Goal: Task Accomplishment & Management: Use online tool/utility

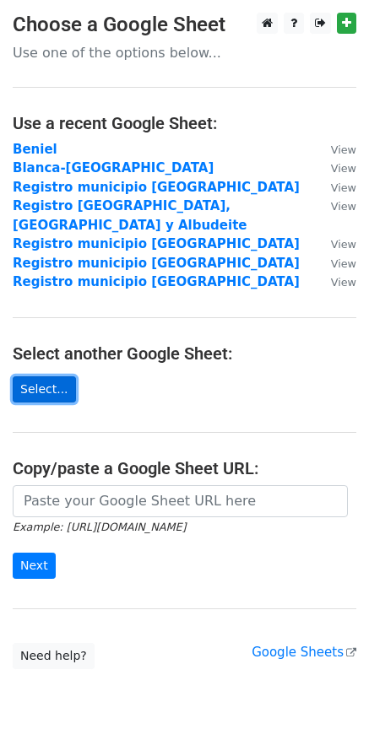
click at [50, 382] on link "Select..." at bounding box center [44, 389] width 63 height 26
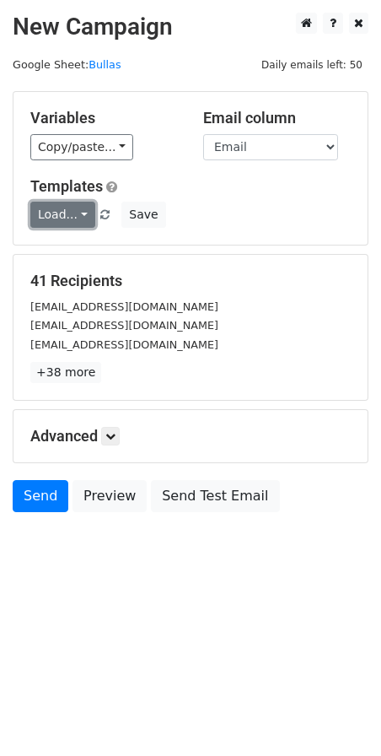
click at [66, 217] on link "Load..." at bounding box center [62, 215] width 65 height 26
click at [74, 248] on link "Mail servicios" at bounding box center [97, 253] width 133 height 27
click at [111, 438] on icon at bounding box center [110, 436] width 10 height 10
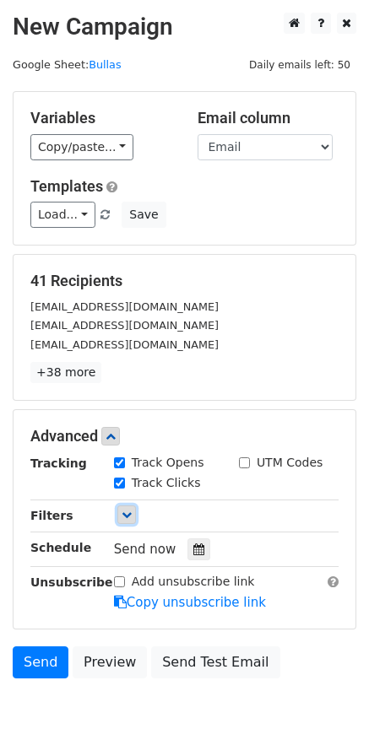
click at [125, 505] on link at bounding box center [126, 514] width 19 height 19
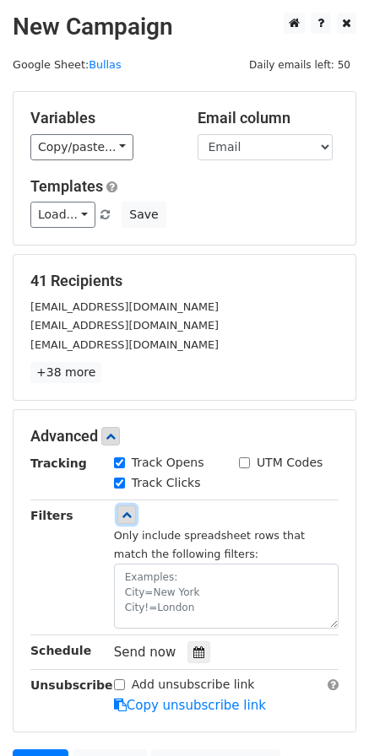
click at [125, 505] on link at bounding box center [126, 514] width 19 height 19
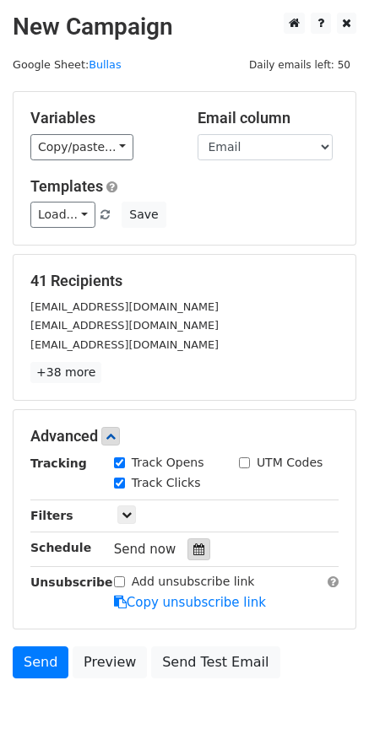
click at [193, 545] on icon at bounding box center [198, 549] width 11 height 12
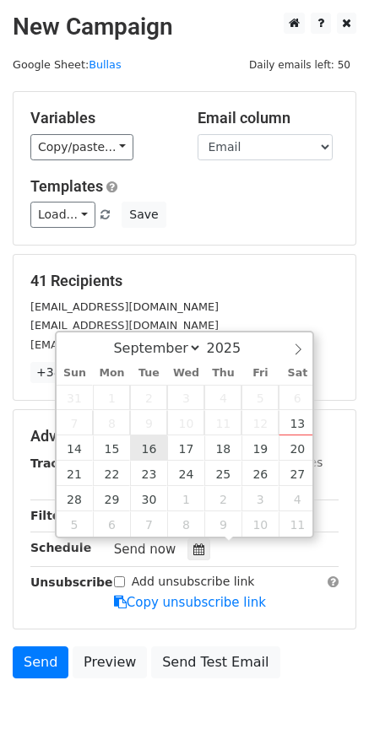
type input "2025-09-16 12:00"
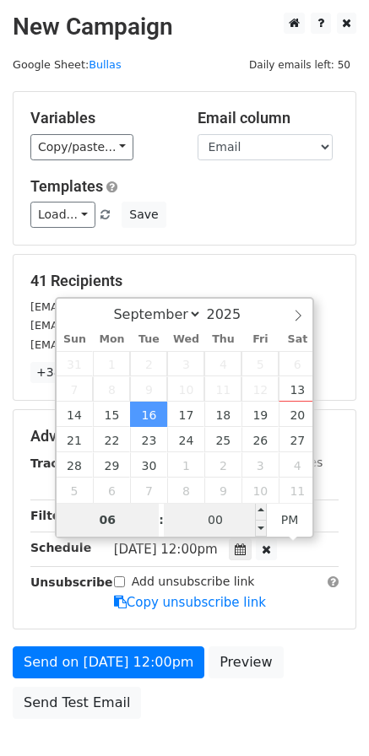
type input "06"
click at [228, 524] on input "00" at bounding box center [215, 520] width 103 height 34
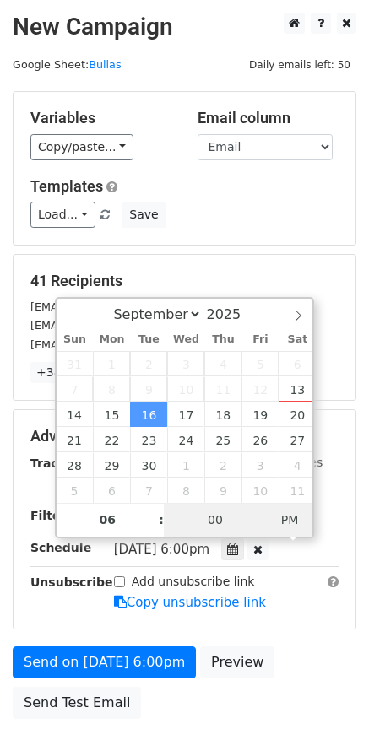
type input "2025-09-16 06:00"
click at [283, 517] on span "PM" at bounding box center [290, 520] width 46 height 34
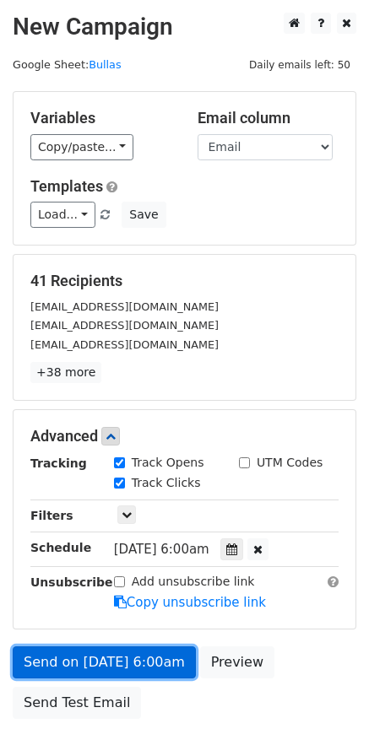
click at [123, 662] on link "Send on Sep 16 at 6:00am" at bounding box center [104, 662] width 183 height 32
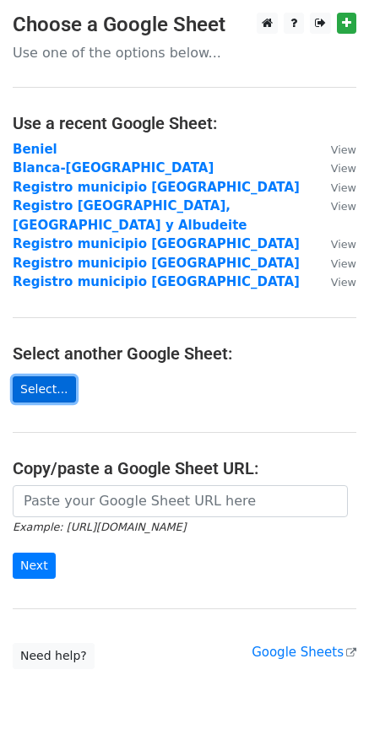
click at [35, 376] on link "Select..." at bounding box center [44, 389] width 63 height 26
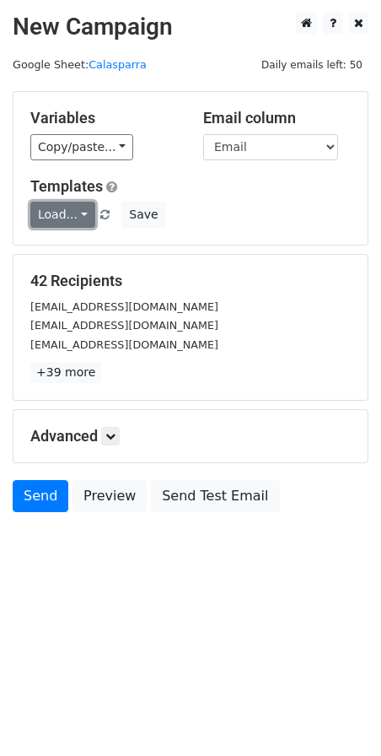
click at [72, 217] on link "Load..." at bounding box center [62, 215] width 65 height 26
click at [78, 255] on link "Mail servicios" at bounding box center [97, 253] width 133 height 27
click at [110, 436] on icon at bounding box center [110, 436] width 10 height 10
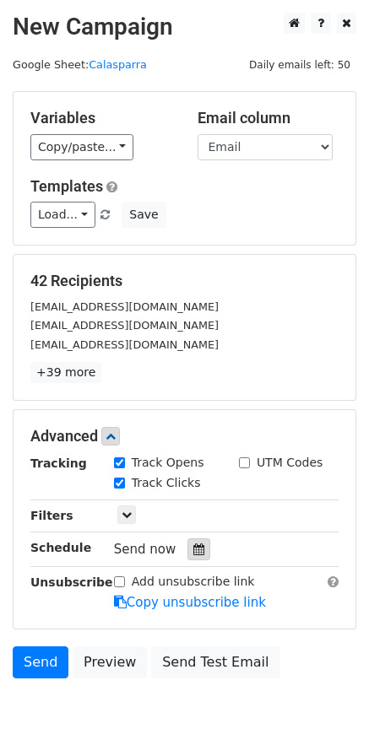
click at [193, 548] on icon at bounding box center [198, 549] width 11 height 12
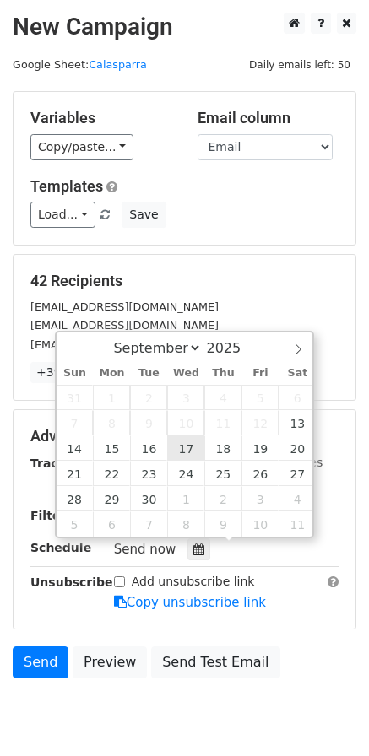
type input "2025-09-17 12:00"
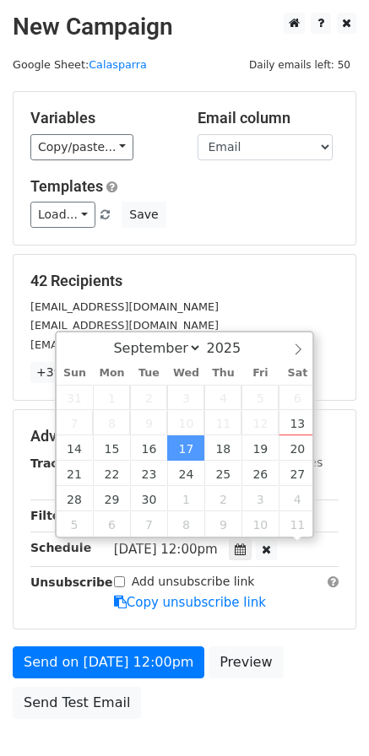
scroll to position [1, 0]
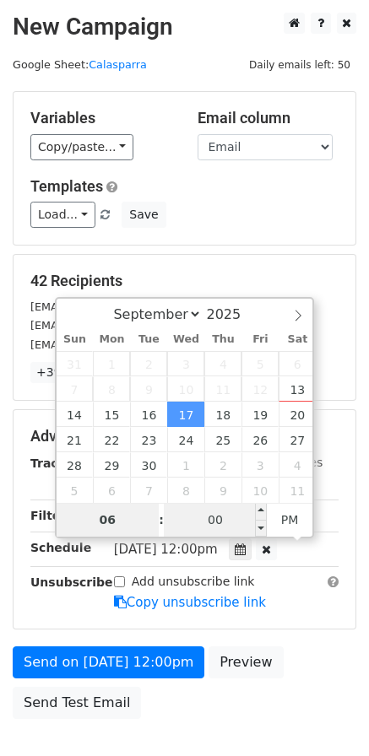
type input "06"
type input "2025-09-17 18:00"
click at [200, 519] on input "00" at bounding box center [215, 520] width 103 height 34
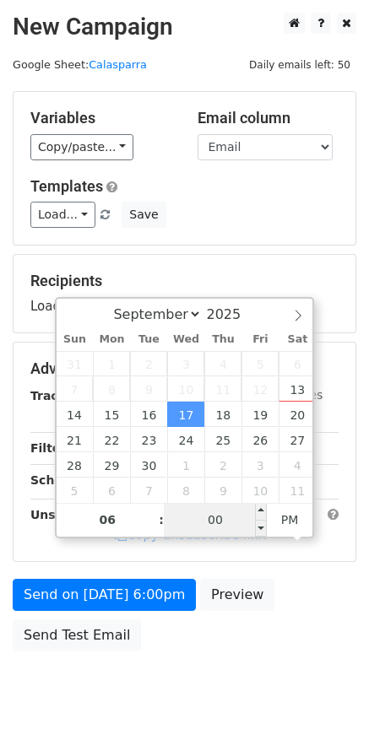
type input "6"
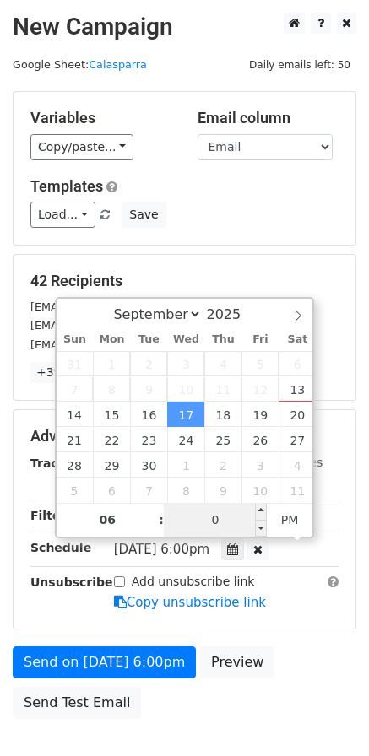
type input "05"
type input "2025-09-17 06:05"
click at [293, 521] on span "PM" at bounding box center [290, 520] width 46 height 34
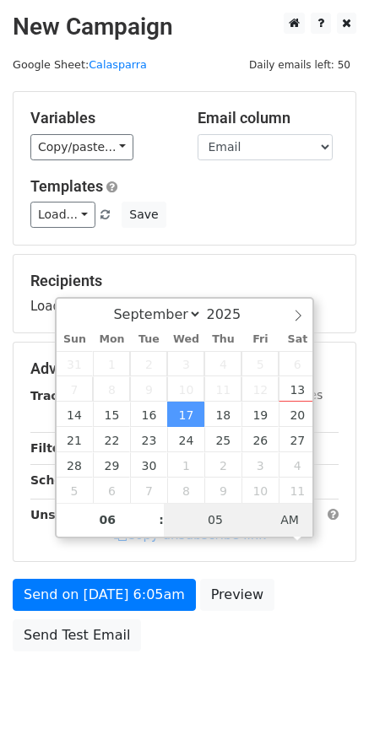
type input "05"
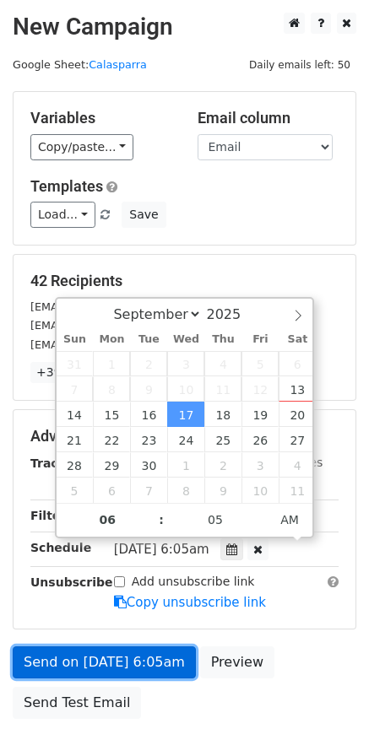
click at [156, 651] on link "Send on Sep 17 at 6:05am" at bounding box center [104, 662] width 183 height 32
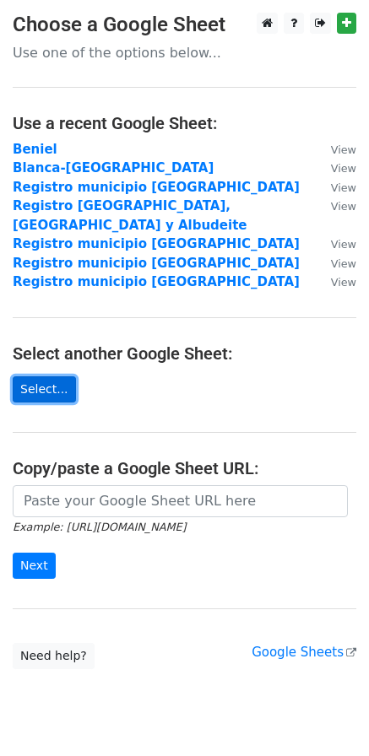
click at [39, 376] on link "Select..." at bounding box center [44, 389] width 63 height 26
click at [51, 376] on link "Select..." at bounding box center [44, 389] width 63 height 26
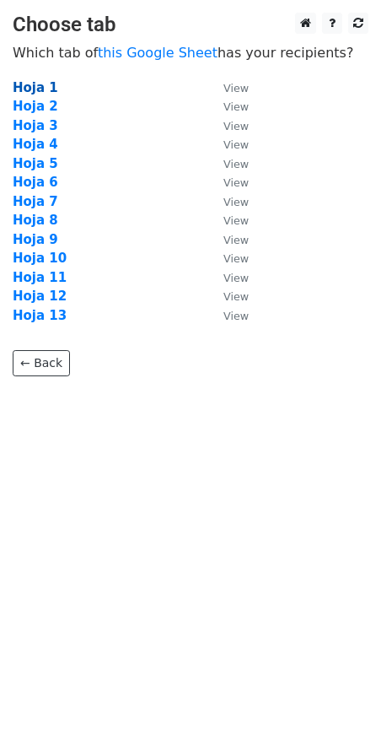
click at [36, 92] on strong "Hoja 1" at bounding box center [36, 87] width 46 height 15
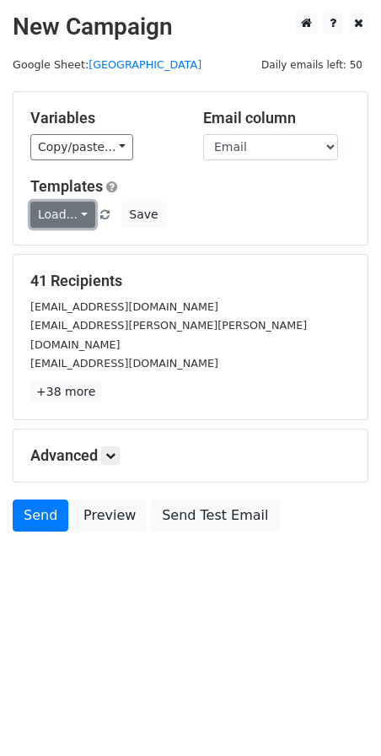
click at [73, 215] on link "Load..." at bounding box center [62, 215] width 65 height 26
click at [83, 250] on link "Mail servicios" at bounding box center [97, 253] width 133 height 27
click at [112, 451] on icon at bounding box center [110, 456] width 10 height 10
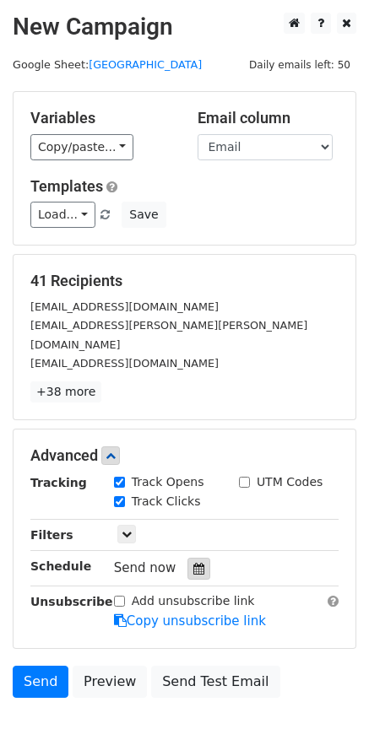
click at [193, 563] on icon at bounding box center [198, 569] width 11 height 12
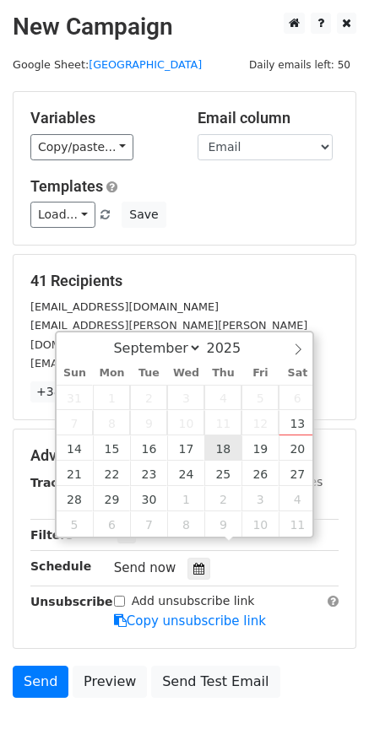
type input "2025-09-18 12:00"
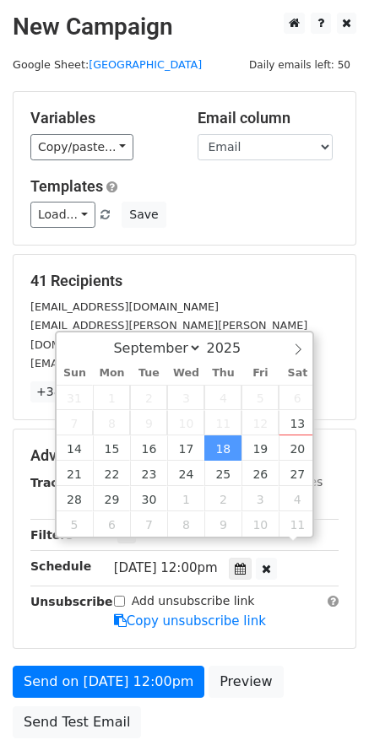
scroll to position [1, 0]
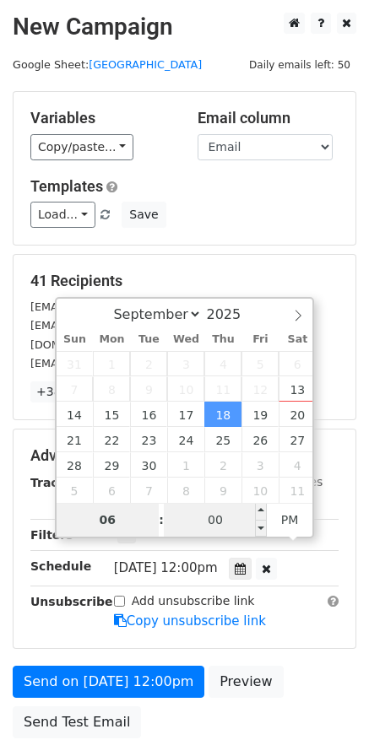
type input "06"
type input "2025-09-18 18:00"
click at [244, 518] on input "00" at bounding box center [215, 520] width 103 height 34
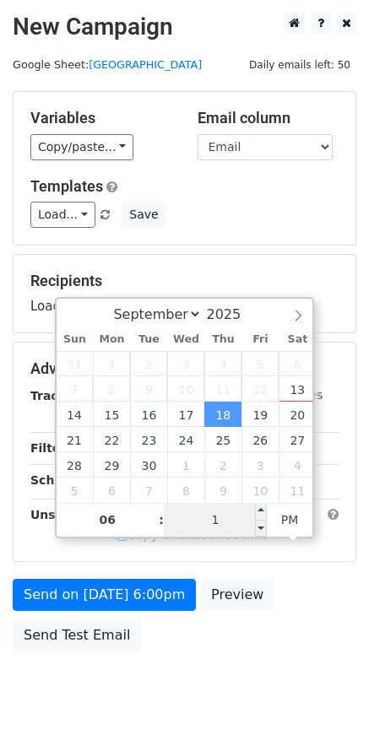
type input "10"
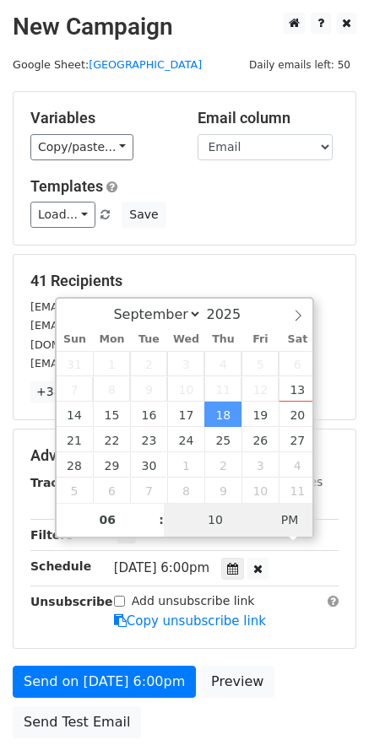
type input "2025-09-18 06:10"
click at [292, 512] on span "AM" at bounding box center [290, 520] width 46 height 34
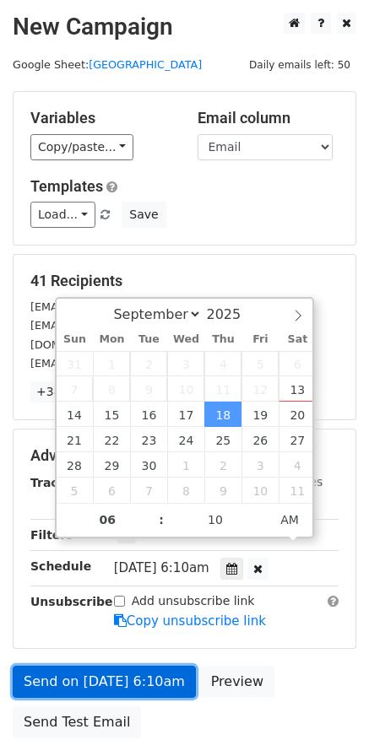
click at [121, 666] on link "Send on Sep 18 at 6:10am" at bounding box center [104, 682] width 183 height 32
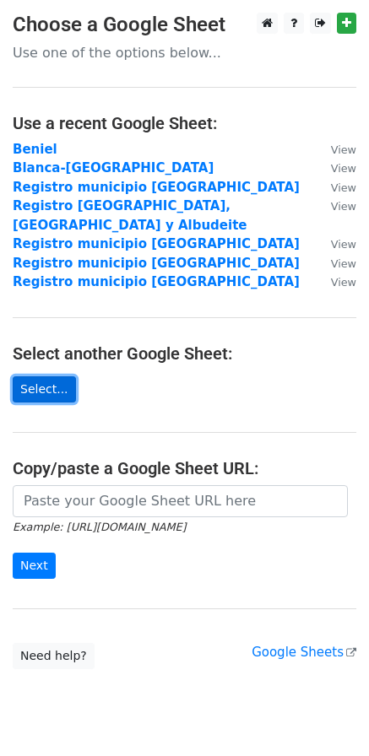
click at [44, 376] on link "Select..." at bounding box center [44, 389] width 63 height 26
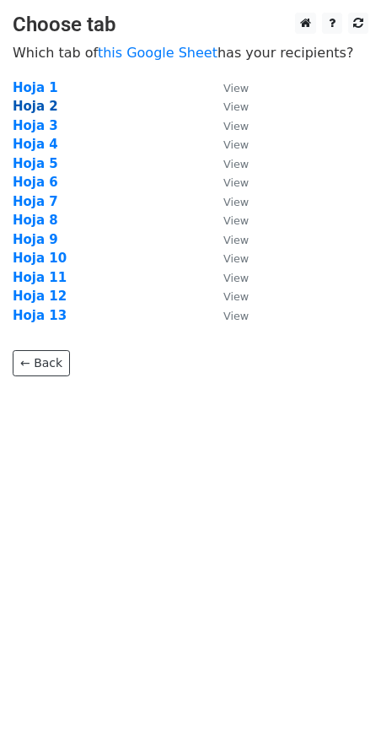
click at [41, 105] on strong "Hoja 2" at bounding box center [36, 106] width 46 height 15
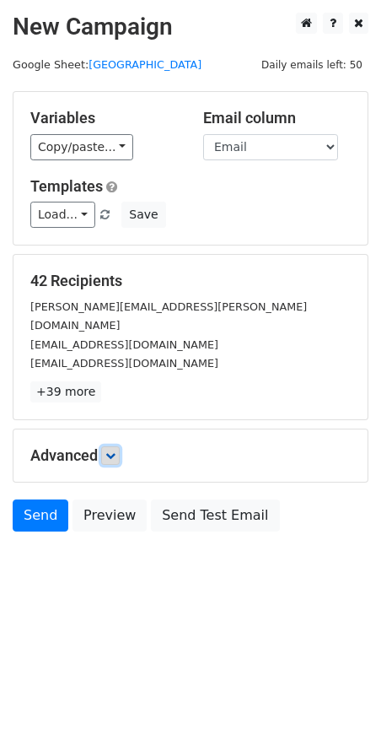
click at [113, 451] on icon at bounding box center [110, 456] width 10 height 10
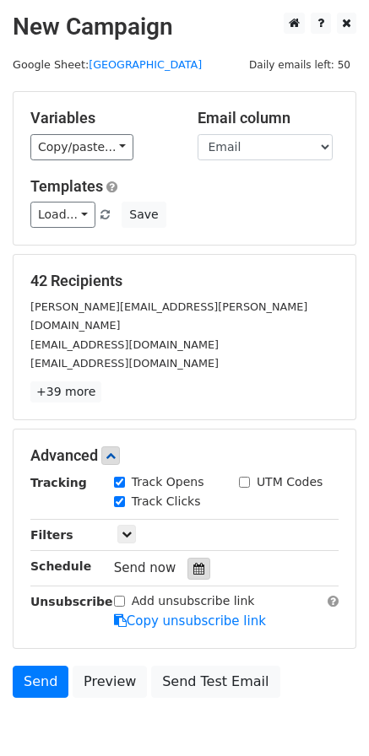
click at [193, 563] on icon at bounding box center [198, 569] width 11 height 12
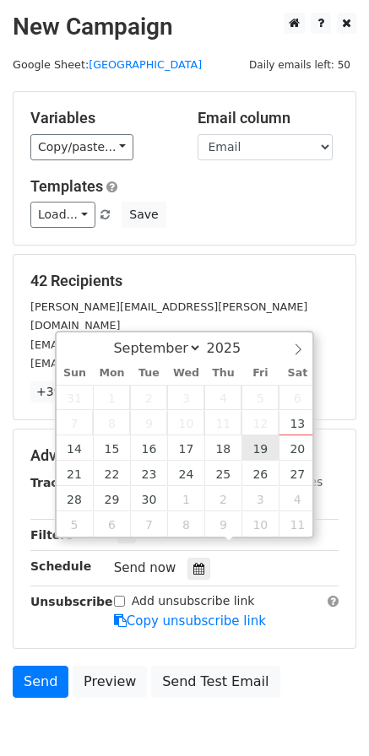
type input "[DATE] 12:00"
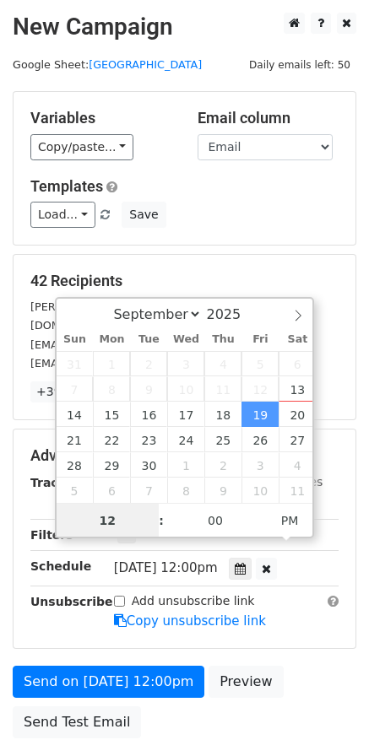
scroll to position [1, 0]
type input "06"
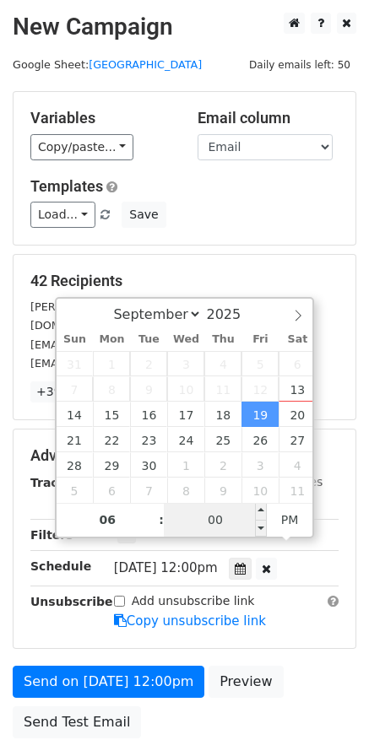
type input "[DATE] 18:00"
click at [195, 524] on input "00" at bounding box center [215, 520] width 103 height 34
type input "15"
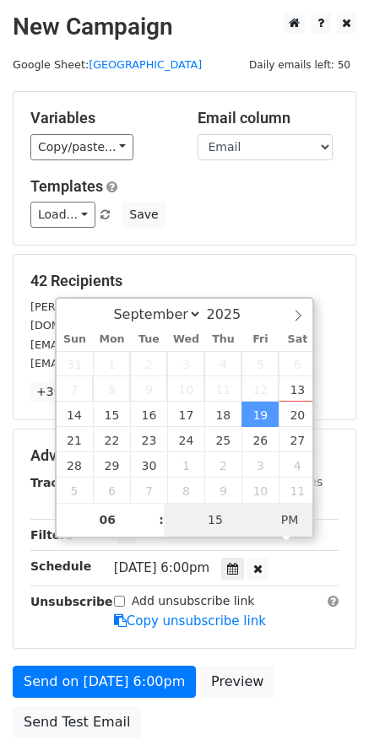
type input "[DATE] 06:15"
click at [287, 525] on span "PM" at bounding box center [290, 520] width 46 height 34
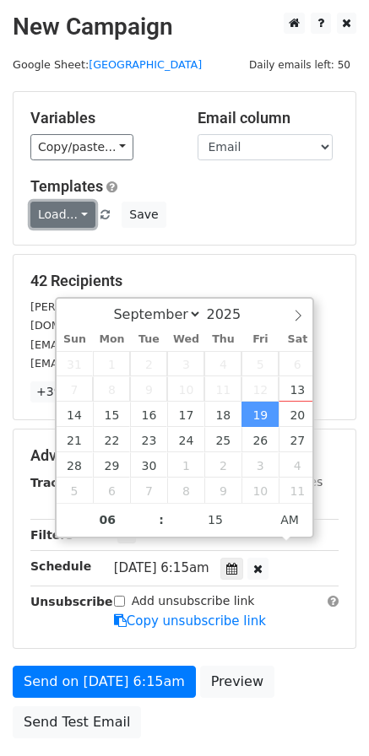
click at [85, 214] on link "Load..." at bounding box center [62, 215] width 65 height 26
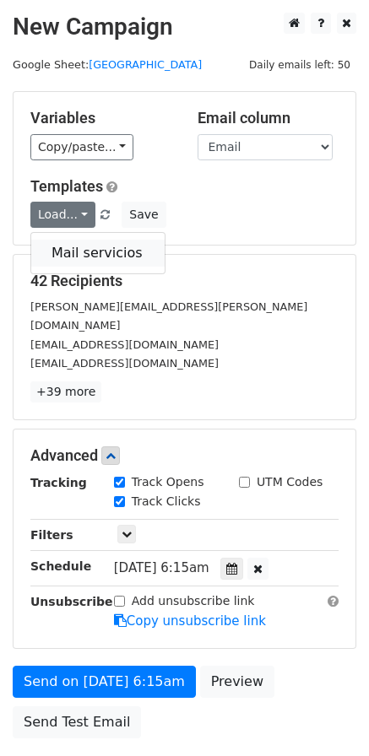
click at [101, 249] on link "Mail servicios" at bounding box center [97, 253] width 133 height 27
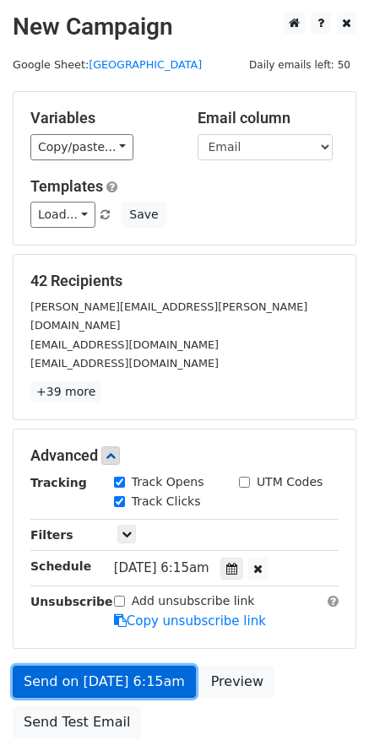
click at [146, 666] on link "Send on [DATE] 6:15am" at bounding box center [104, 682] width 183 height 32
